Goal: Browse casually

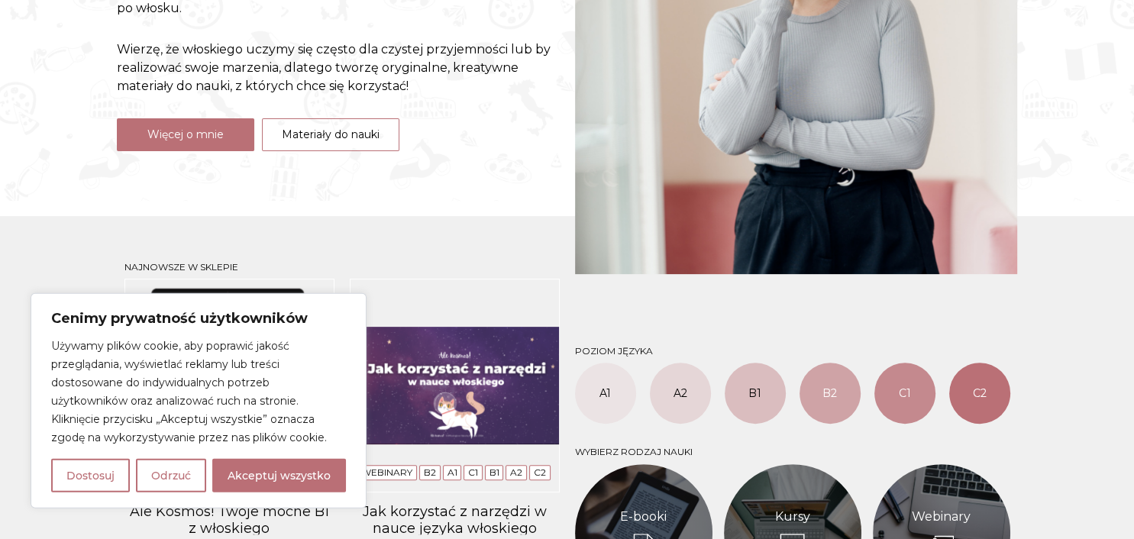
scroll to position [322, 0]
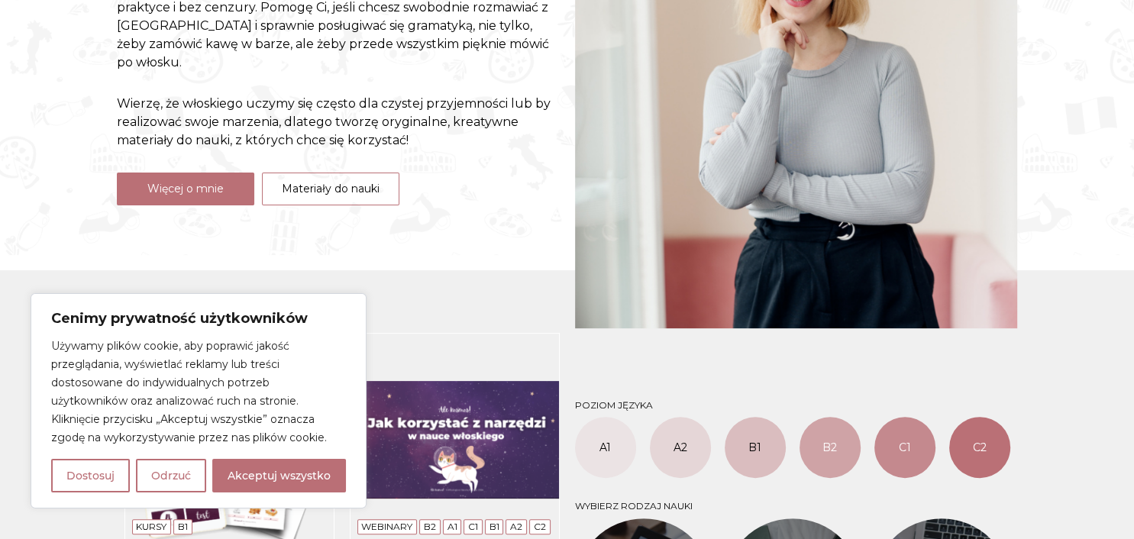
drag, startPoint x: 291, startPoint y: 485, endPoint x: 545, endPoint y: 455, distance: 256.0
click at [291, 484] on button "Akceptuj wszystko" at bounding box center [279, 476] width 134 height 34
checkbox input "true"
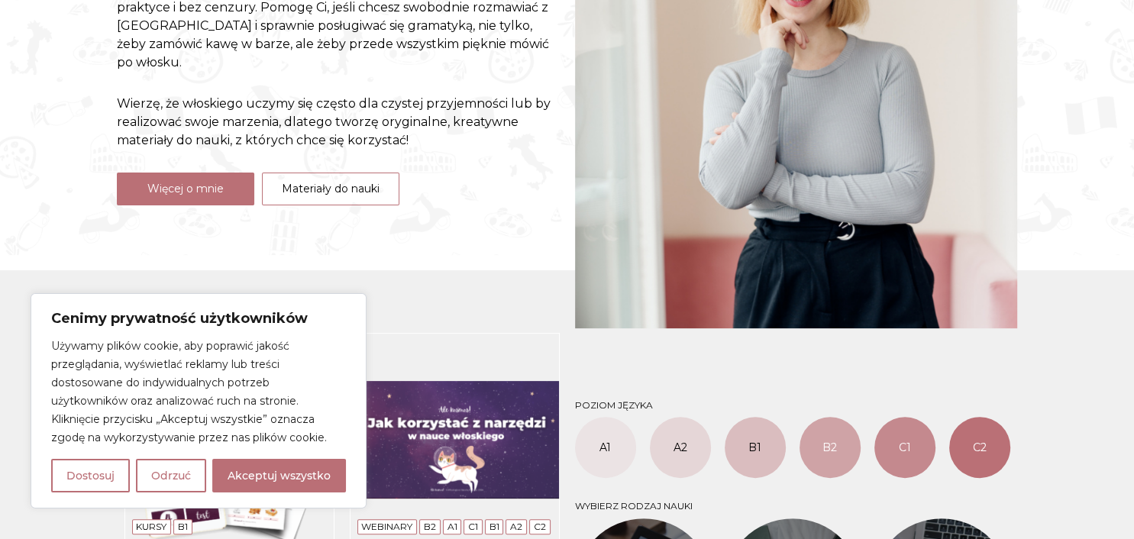
checkbox input "true"
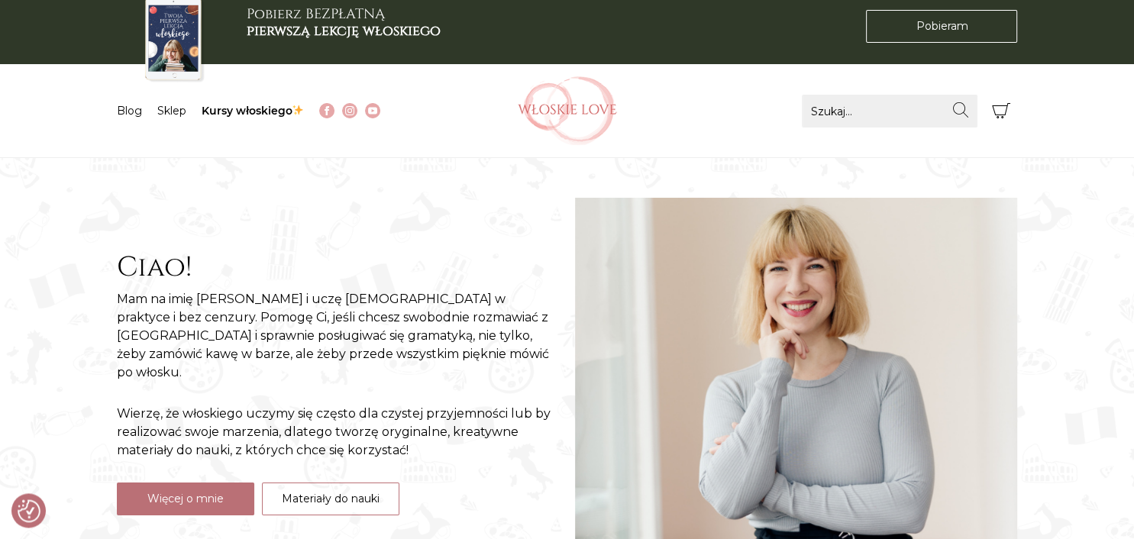
scroll to position [0, 0]
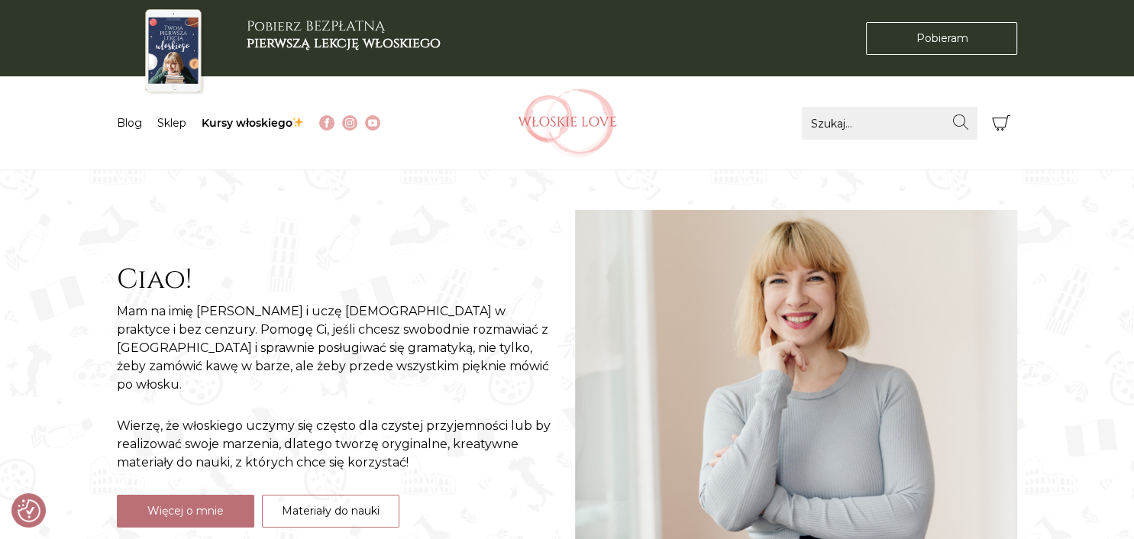
click at [69, 187] on section "Ciao! Mam na imię [PERSON_NAME] i uczę [DEMOGRAPHIC_DATA] w praktyce i bez cenz…" at bounding box center [567, 373] width 1134 height 407
